Goal: Transaction & Acquisition: Purchase product/service

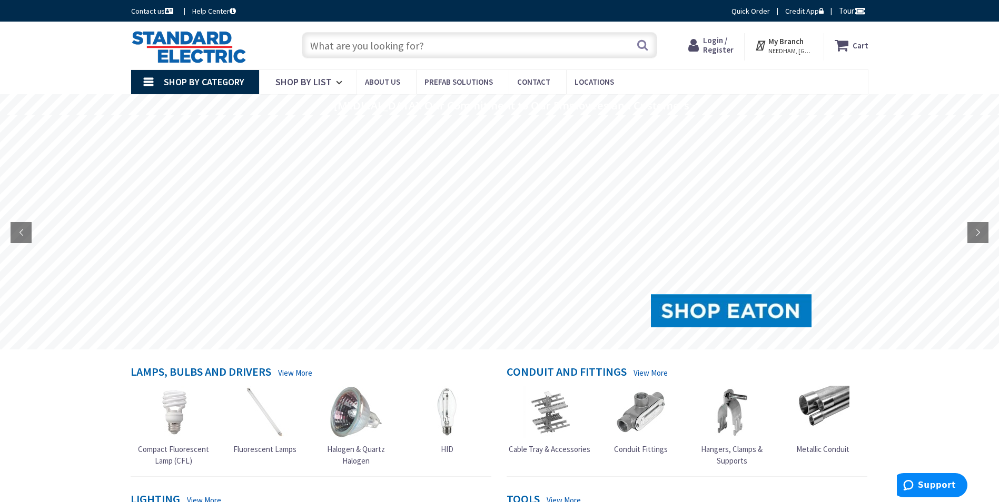
click at [330, 48] on input "text" at bounding box center [480, 45] width 356 height 26
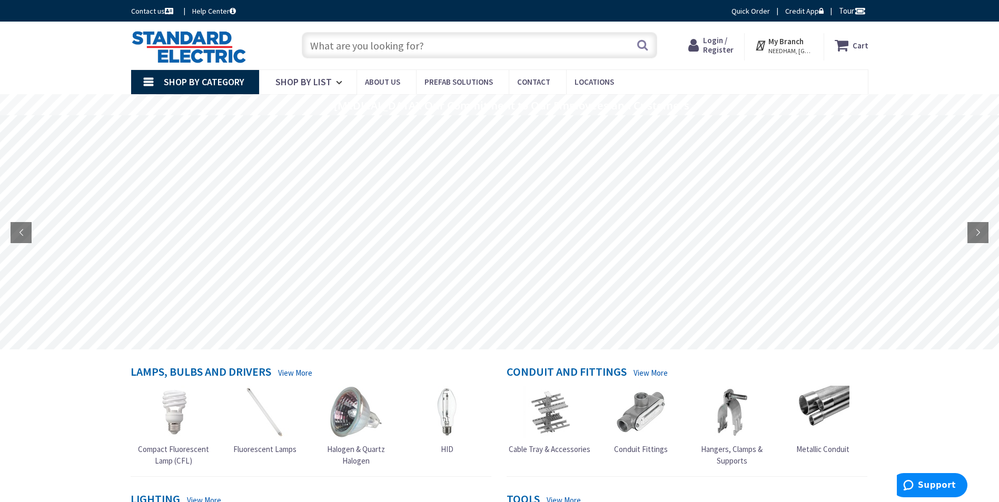
click at [725, 48] on span "Login / Register" at bounding box center [718, 44] width 31 height 19
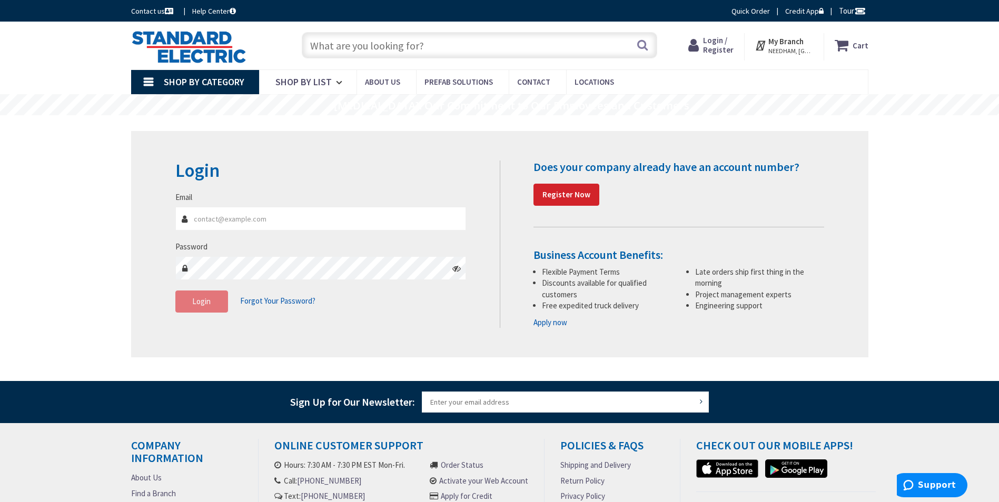
type input "[EMAIL_ADDRESS][DOMAIN_NAME]"
click at [204, 303] on span "Login" at bounding box center [201, 302] width 18 height 10
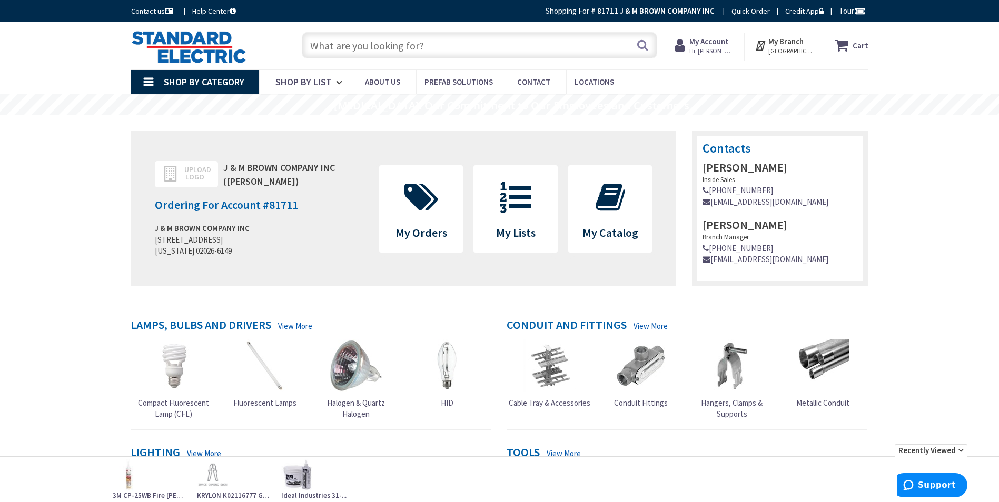
click at [345, 51] on input "text" at bounding box center [480, 45] width 356 height 26
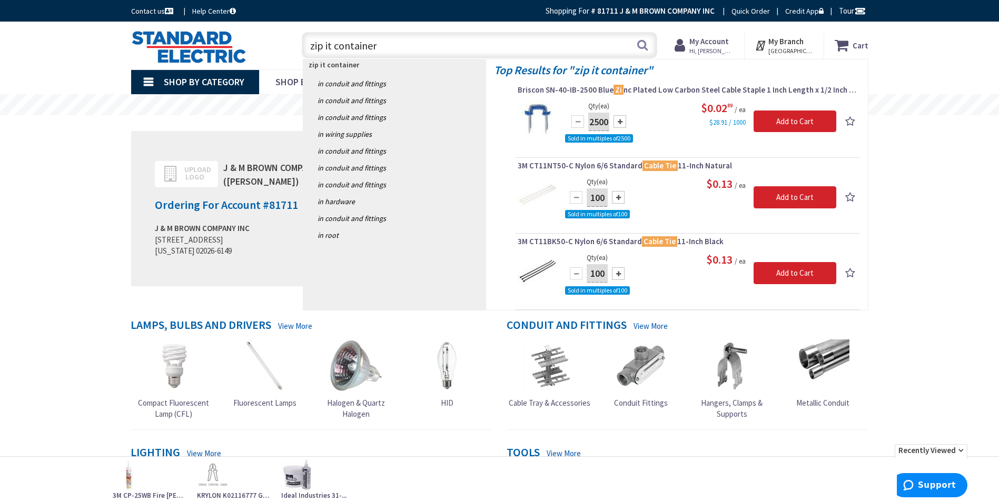
type input "zip it containers"
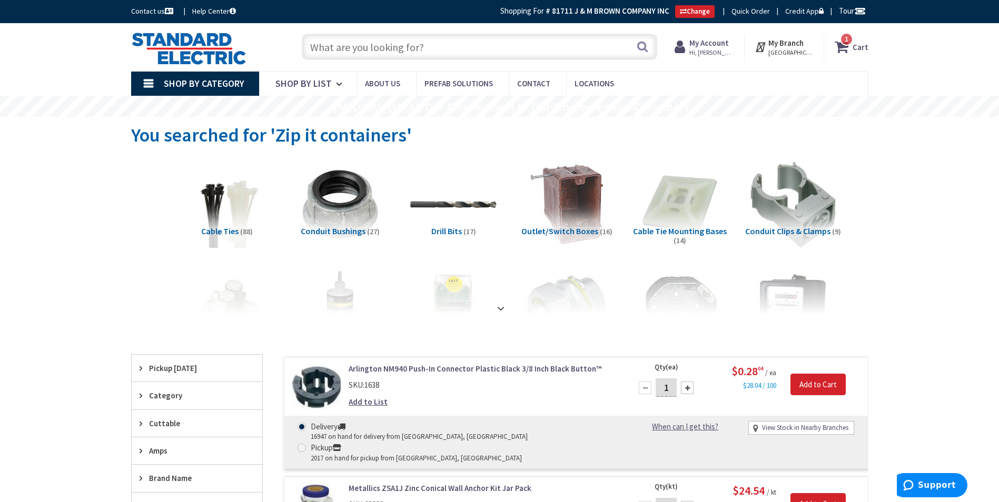
click at [440, 44] on input "text" at bounding box center [480, 47] width 356 height 26
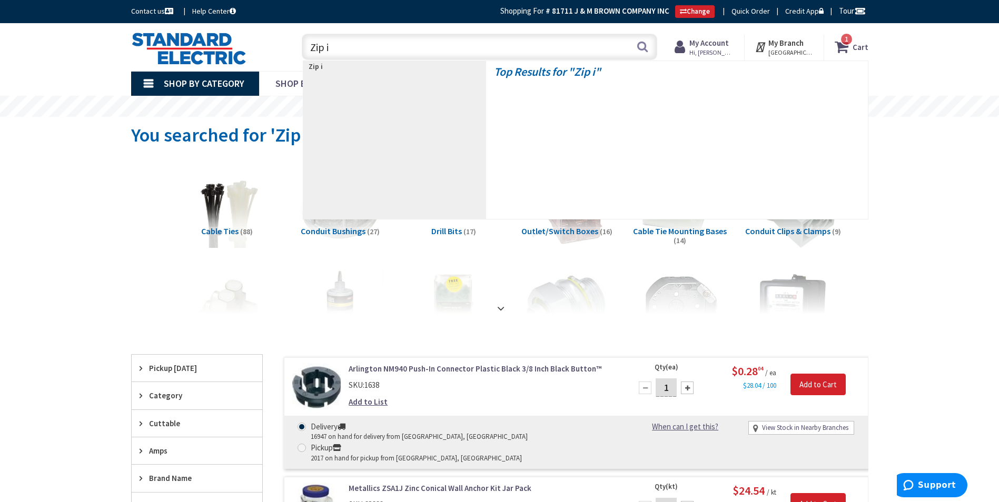
type input "Zip it"
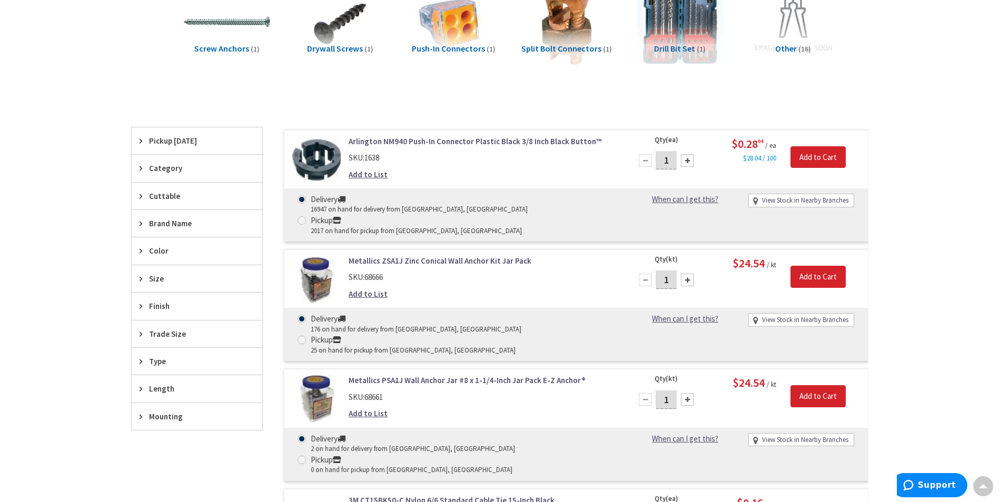
scroll to position [318, 0]
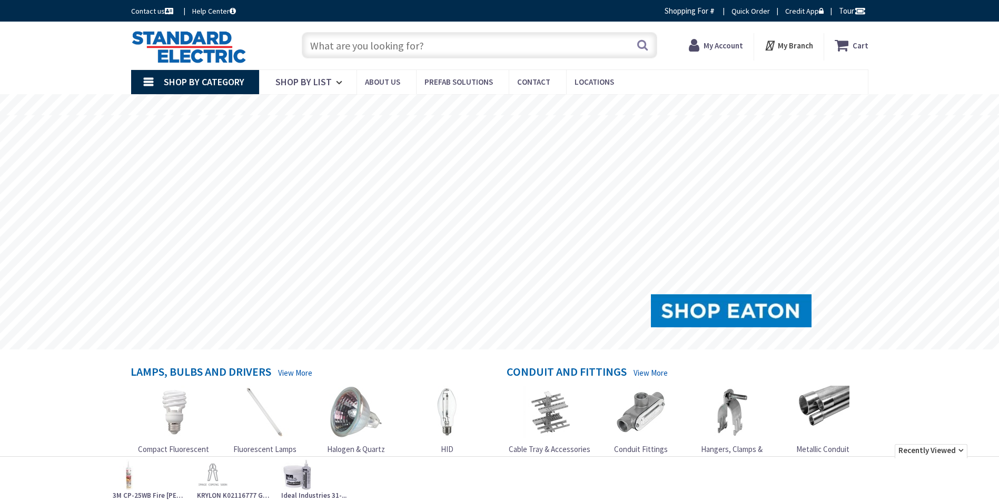
click at [345, 45] on input "text" at bounding box center [480, 45] width 356 height 26
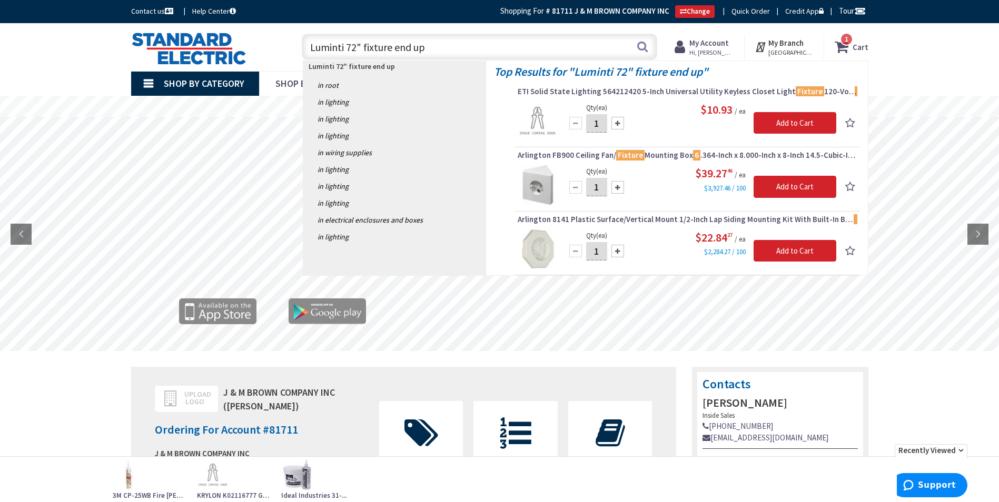
type input "Luminti 72" fixture end ups"
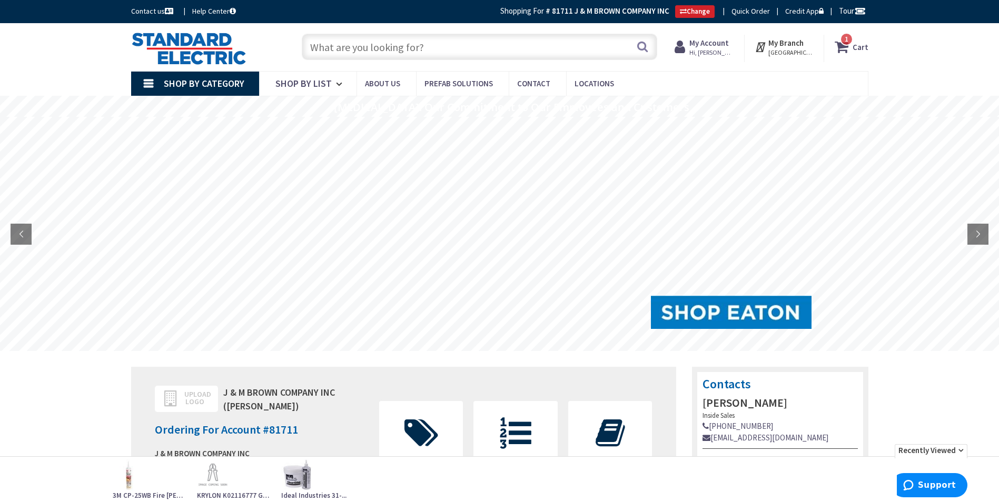
click at [347, 51] on input "text" at bounding box center [480, 47] width 356 height 26
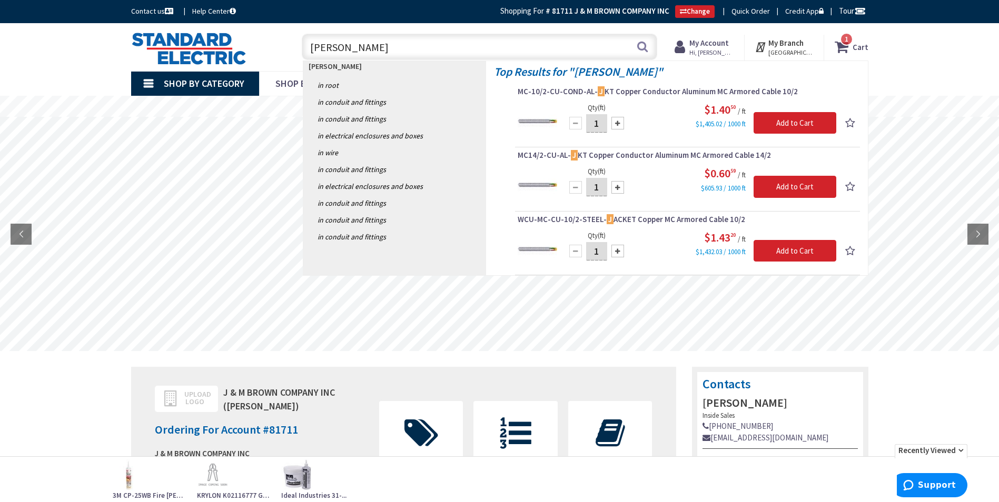
type input "Jack chain"
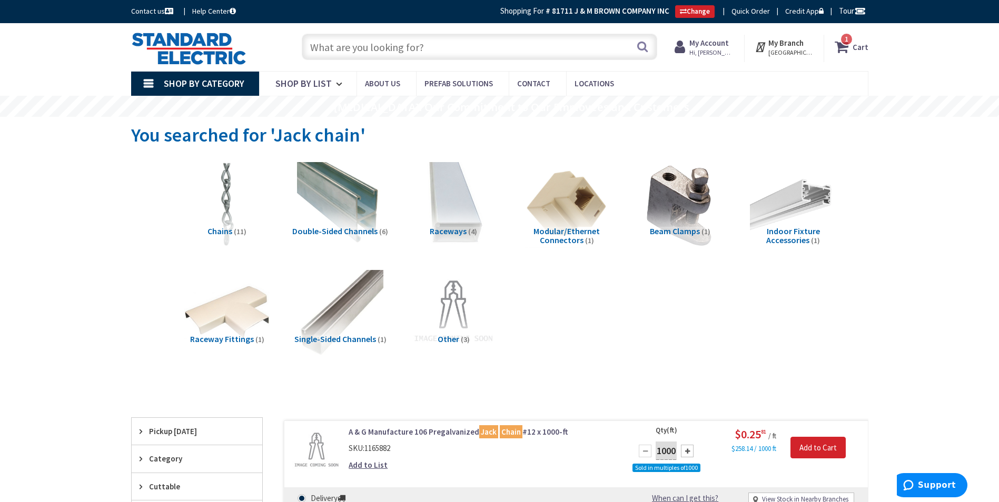
click at [326, 46] on input "text" at bounding box center [480, 47] width 356 height 26
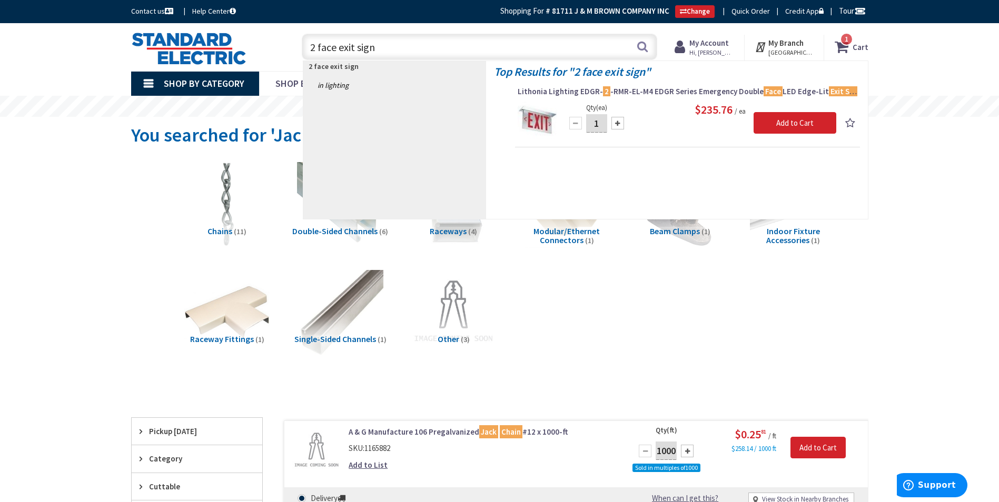
type input "2 face exit sign"
drag, startPoint x: 383, startPoint y: 47, endPoint x: 309, endPoint y: 51, distance: 74.9
click at [309, 51] on input "2 face exit sign" at bounding box center [480, 47] width 356 height 26
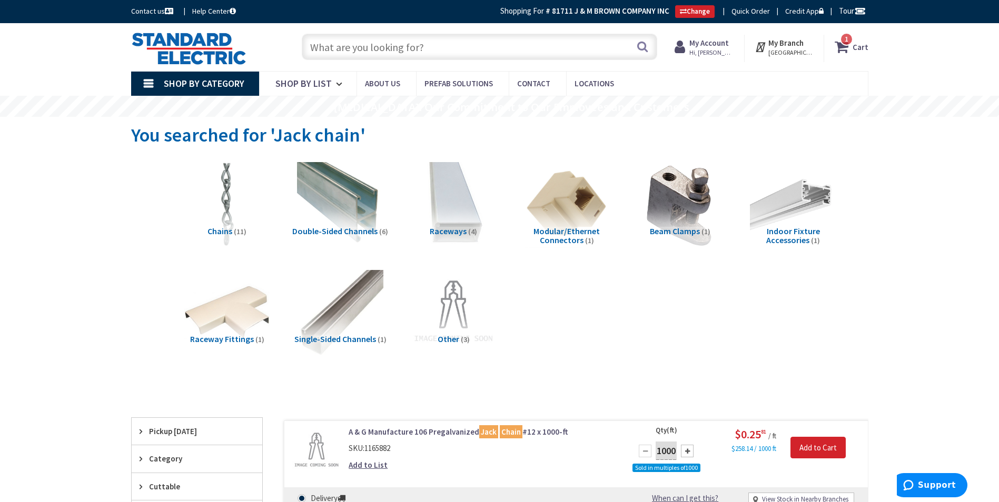
click at [309, 44] on input "text" at bounding box center [480, 47] width 356 height 26
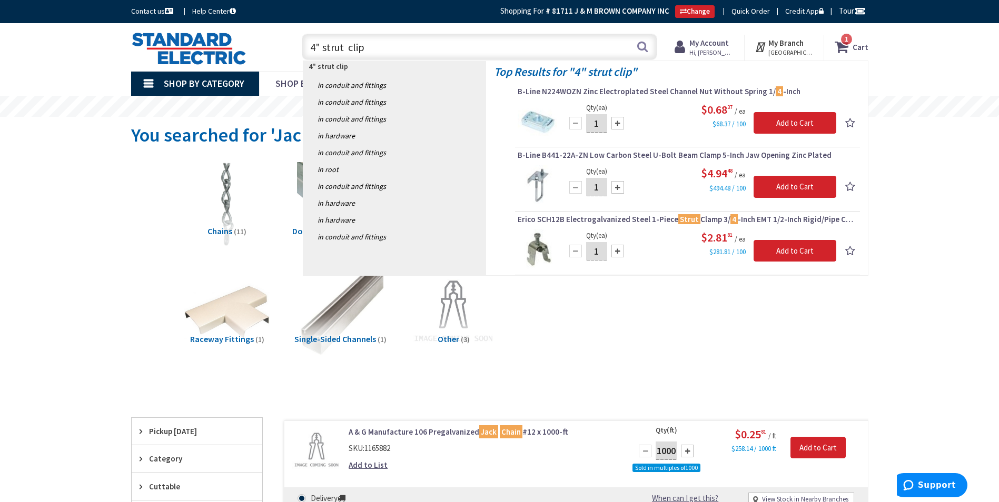
type input "4" strut clips"
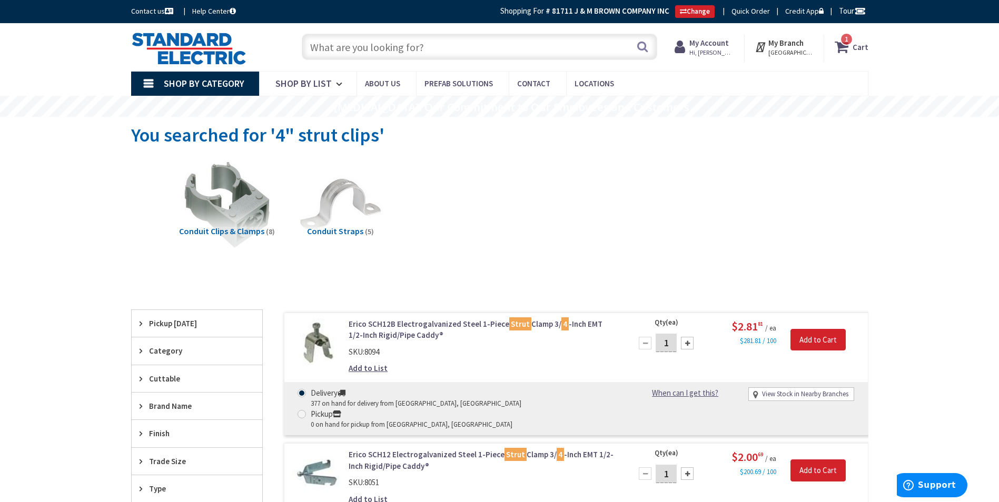
click at [398, 43] on input "text" at bounding box center [480, 47] width 356 height 26
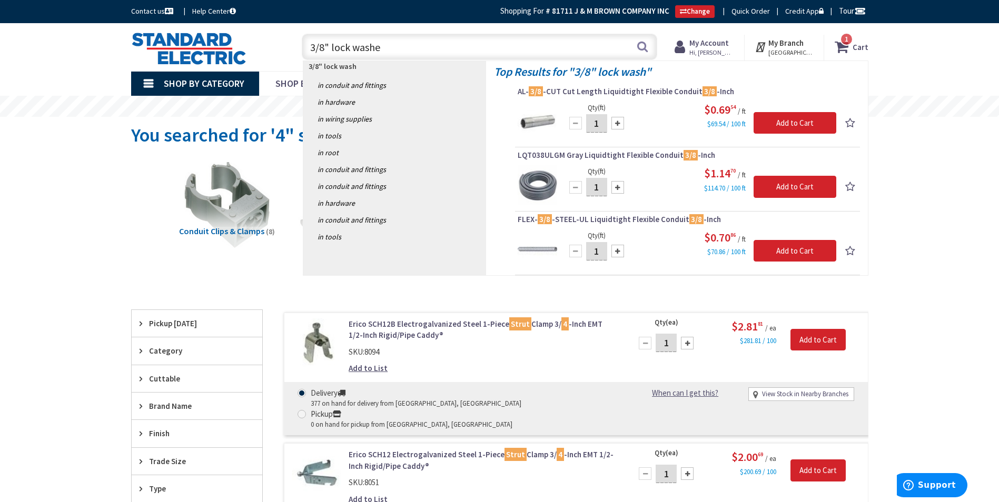
type input "3/8" lock washer"
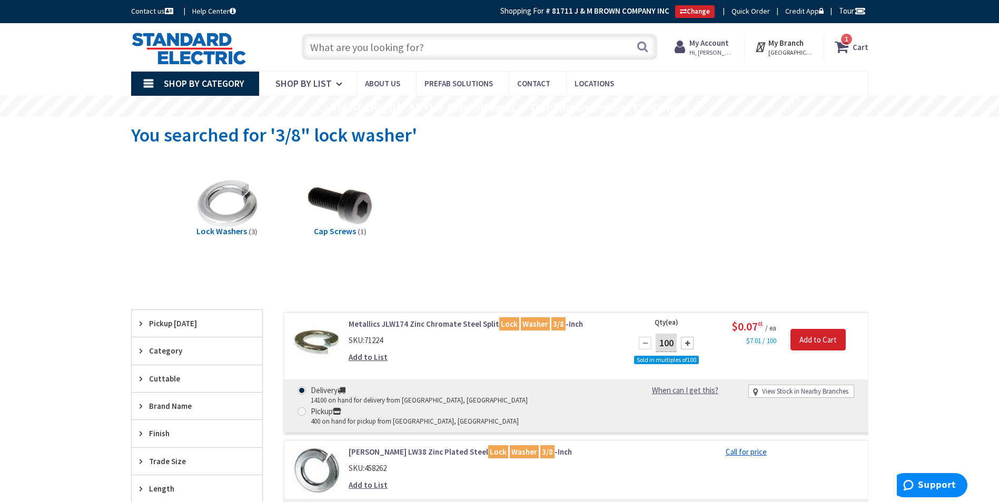
click at [308, 49] on input "text" at bounding box center [480, 47] width 356 height 26
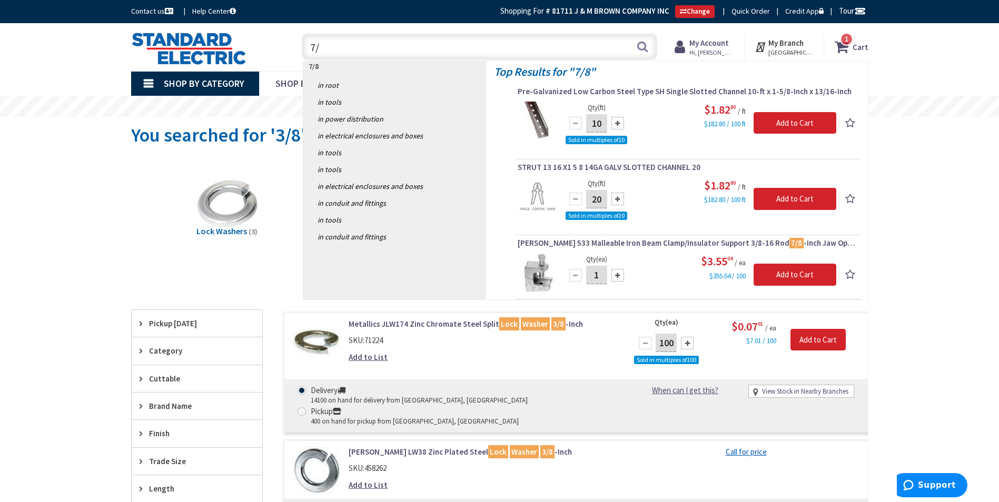
type input "7"
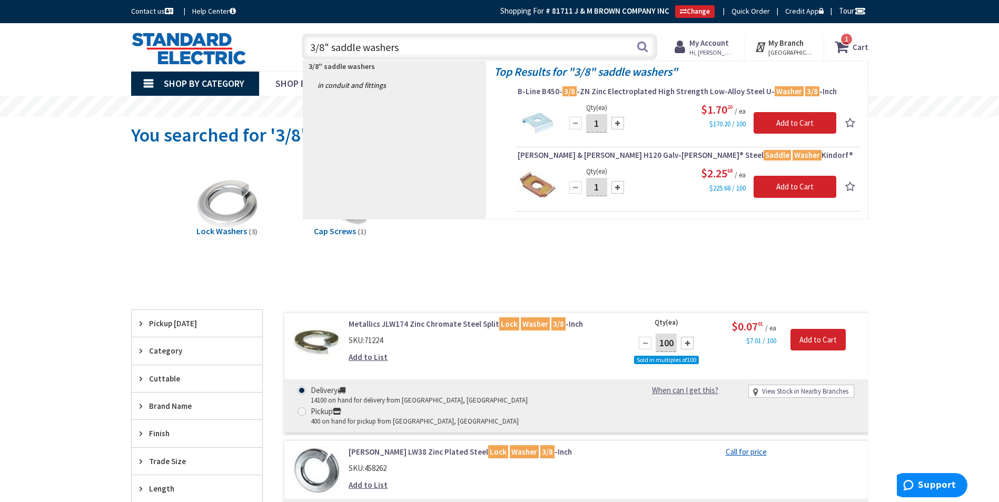
click at [333, 47] on input "3/8" saddle washers" at bounding box center [480, 47] width 356 height 26
click at [331, 47] on input "3/8" saddle washers" at bounding box center [480, 47] width 356 height 26
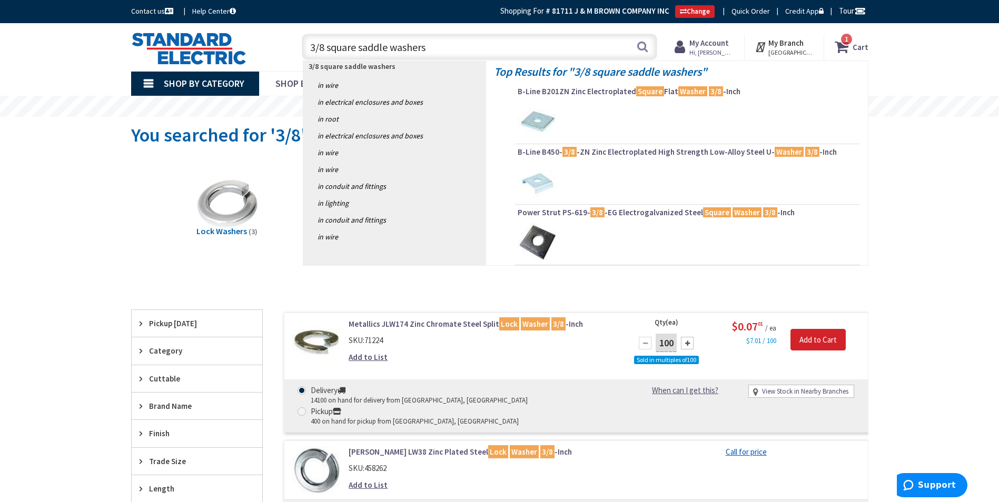
click at [393, 51] on input "3/8 square saddle washers" at bounding box center [480, 47] width 356 height 26
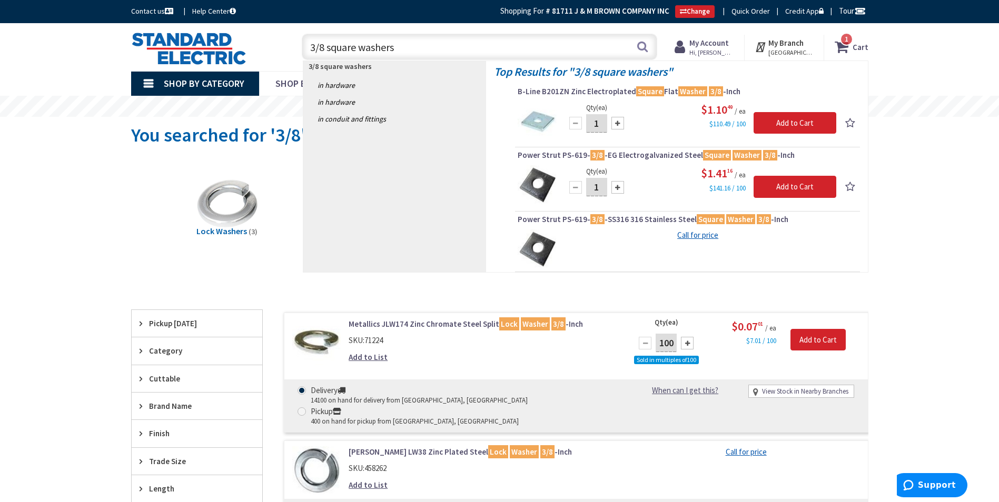
drag, startPoint x: 401, startPoint y: 50, endPoint x: 303, endPoint y: 48, distance: 98.0
click at [303, 48] on input "3/8 square washers" at bounding box center [480, 47] width 356 height 26
type input "3/8 square washers"
